Goal: Task Accomplishment & Management: Use online tool/utility

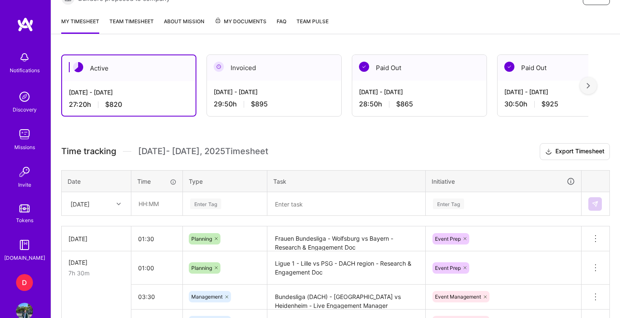
scroll to position [189, 0]
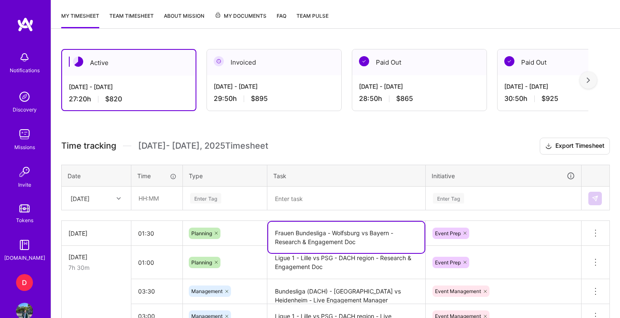
drag, startPoint x: 397, startPoint y: 233, endPoint x: 269, endPoint y: 234, distance: 128.0
click at [269, 234] on textarea "Frauen Bundesliga - Wolfsburg vs Bayern - Research & Engagement Doc" at bounding box center [346, 237] width 156 height 31
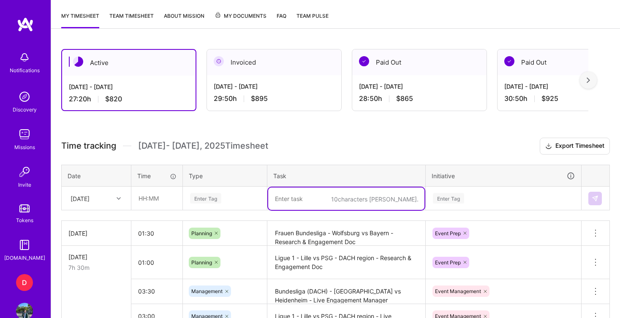
click at [292, 201] on textarea at bounding box center [346, 199] width 156 height 22
paste textarea "Frauen Bundesliga - Wolfsburg vs Bayern -"
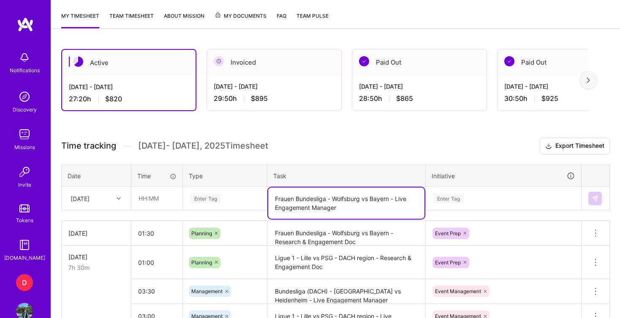
type textarea "Frauen Bundesliga - Wolfsburg vs Bayern - Live Engagement Manager"
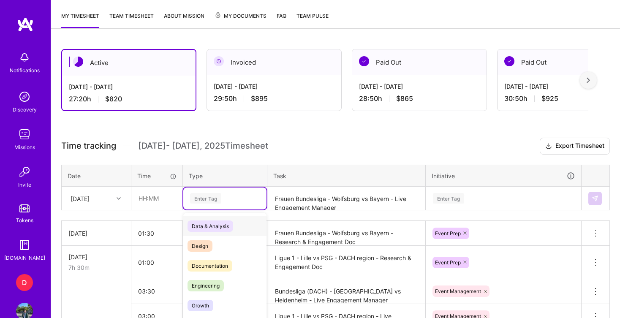
click at [199, 197] on div "Enter Tag" at bounding box center [224, 199] width 83 height 22
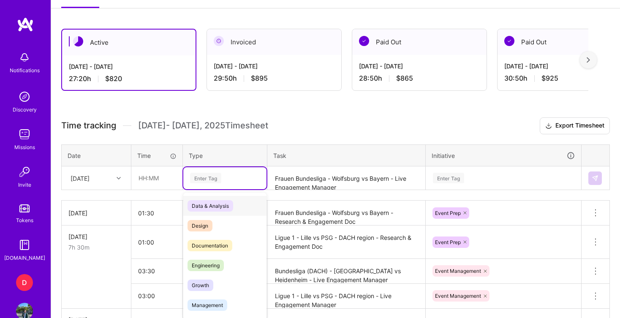
scroll to position [214, 0]
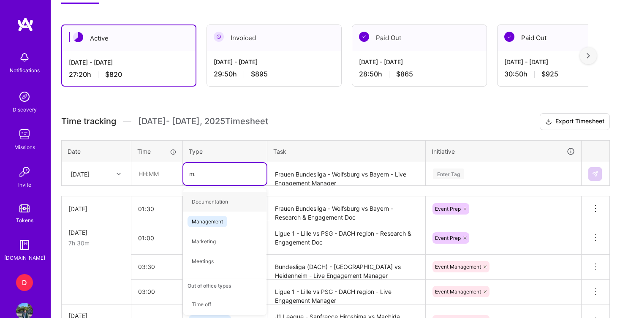
type input "mana"
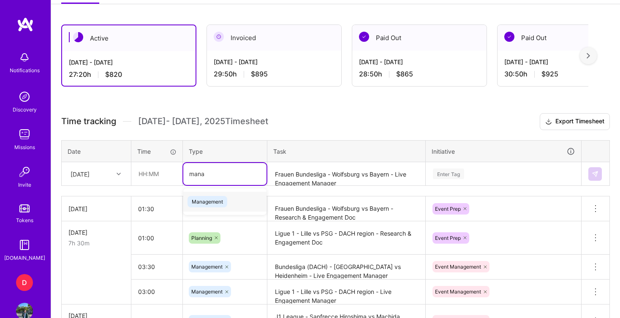
click at [206, 199] on span "Management" at bounding box center [208, 201] width 40 height 11
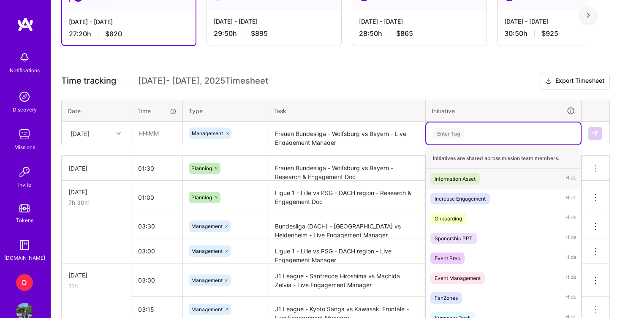
scroll to position [260, 0]
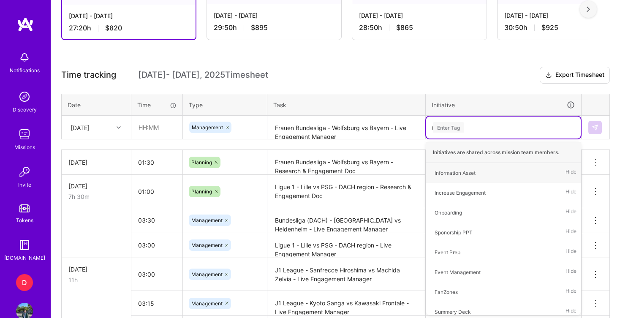
type input "ma"
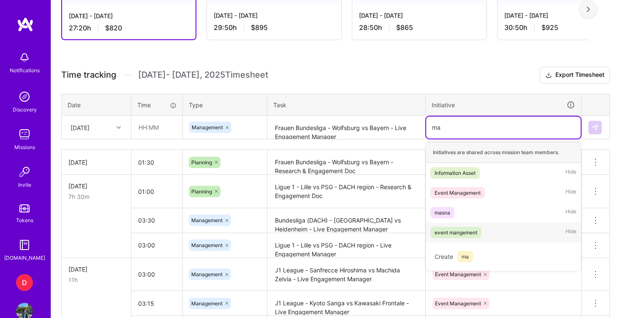
click at [475, 230] on div "event mangement" at bounding box center [456, 232] width 43 height 9
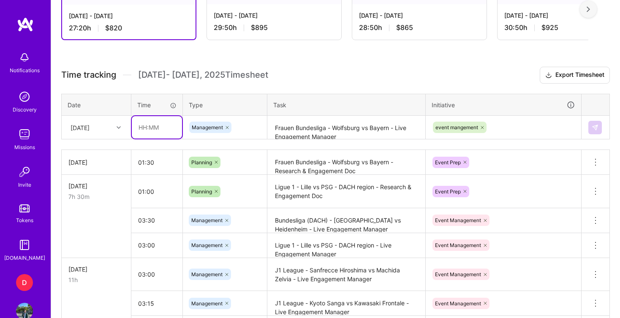
click at [147, 129] on input "text" at bounding box center [157, 127] width 50 height 22
type input "04:00"
click at [281, 74] on h3 "Time tracking [DATE] - [DATE] Timesheet Export Timesheet" at bounding box center [335, 75] width 549 height 17
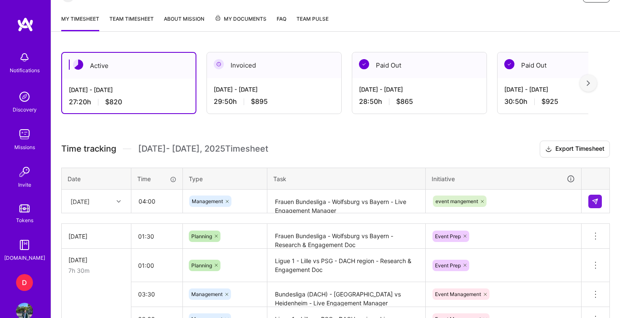
scroll to position [181, 0]
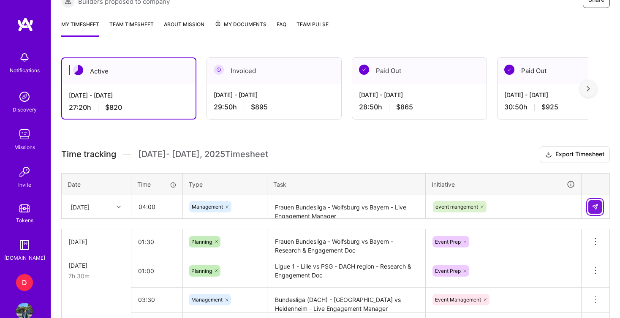
click at [597, 206] on img at bounding box center [595, 207] width 7 height 7
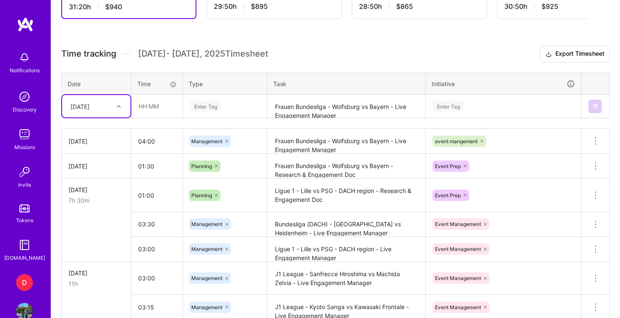
scroll to position [282, 0]
